Goal: Find contact information: Find contact information

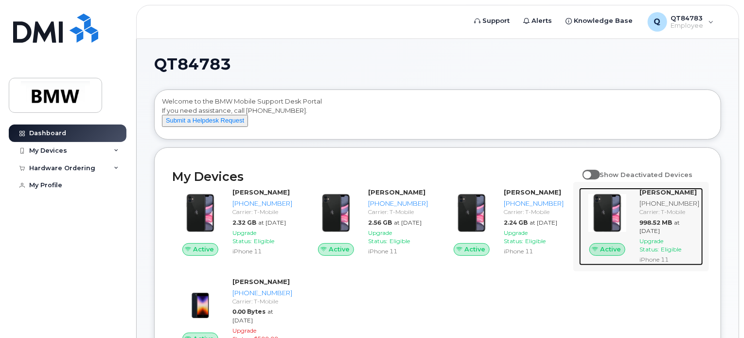
click at [662, 207] on div "[PHONE_NUMBER]" at bounding box center [670, 203] width 60 height 9
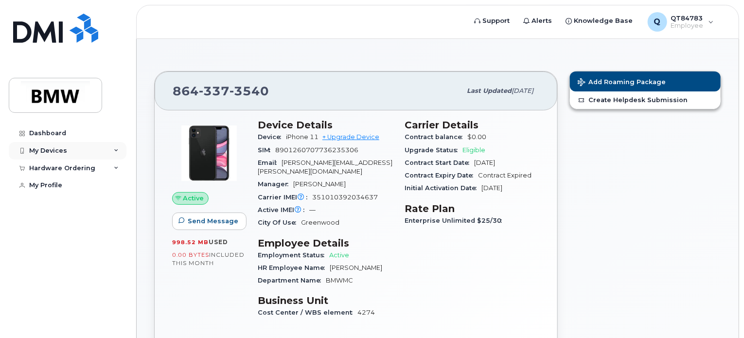
click at [115, 150] on icon at bounding box center [116, 150] width 5 height 5
